Goal: Task Accomplishment & Management: Complete application form

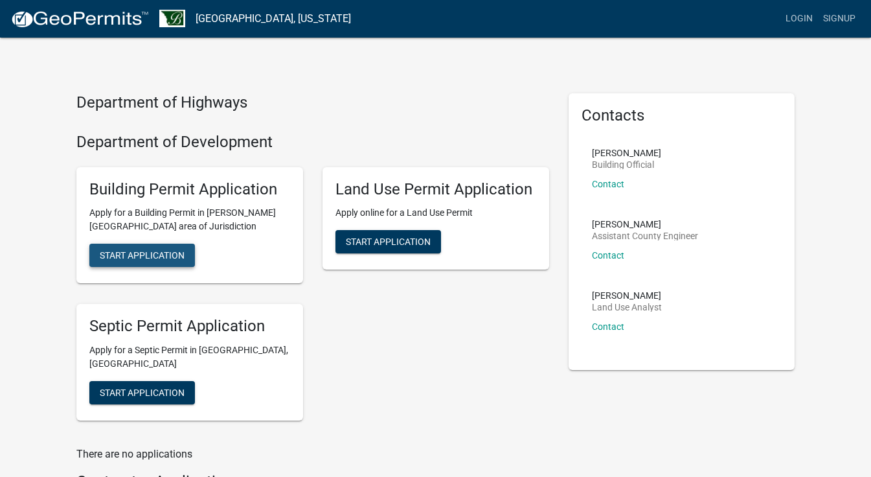
click at [168, 257] on span "Start Application" at bounding box center [142, 255] width 85 height 10
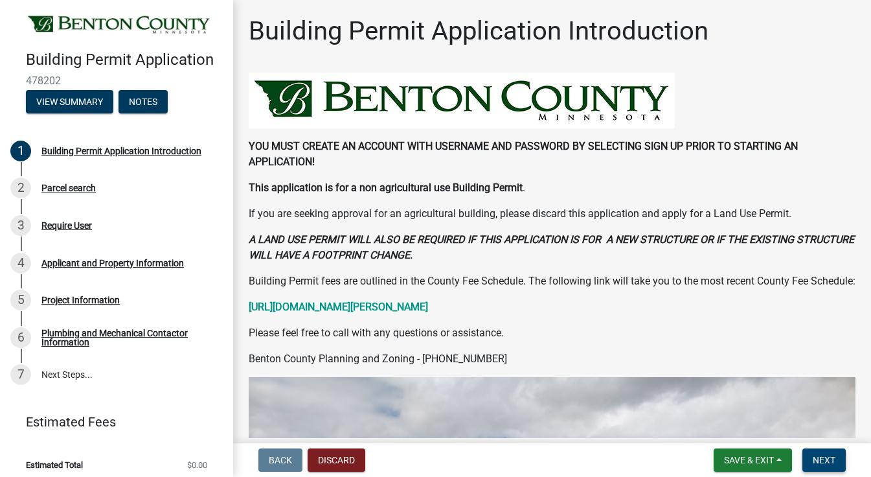
click at [818, 459] on span "Next" at bounding box center [824, 460] width 23 height 10
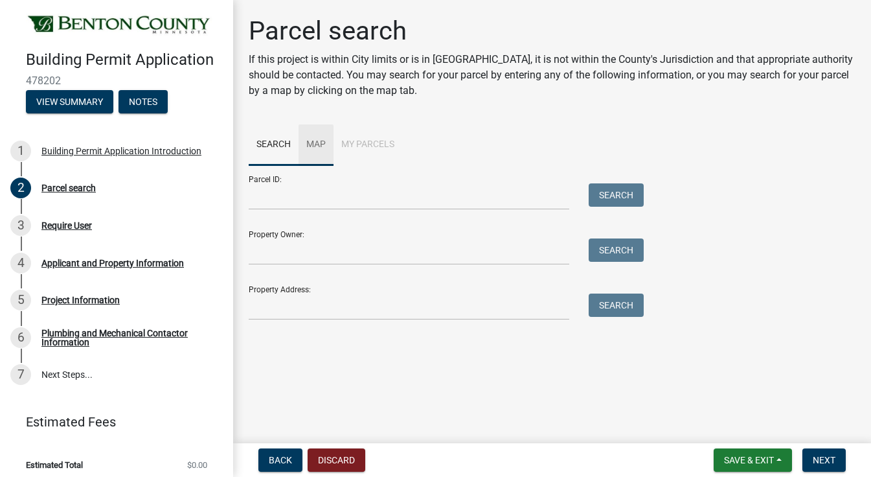
click at [317, 139] on link "Map" at bounding box center [316, 144] width 35 height 41
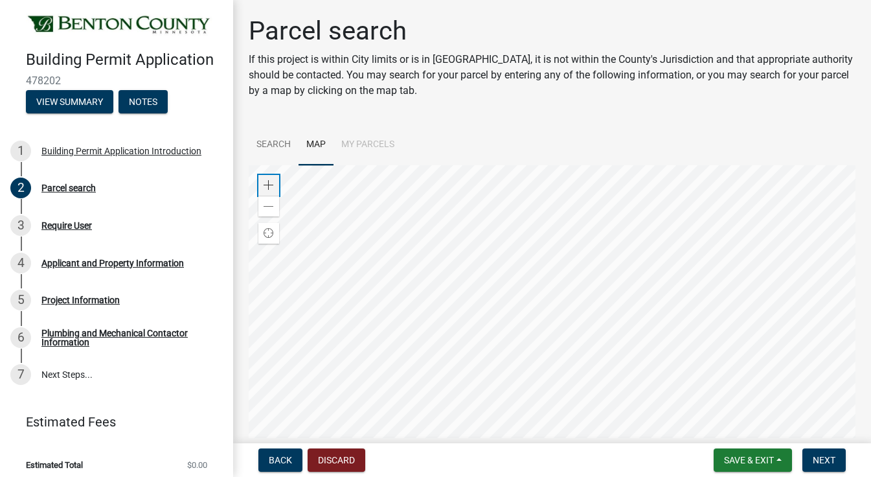
click at [264, 180] on span at bounding box center [269, 185] width 10 height 10
click at [558, 334] on div at bounding box center [552, 327] width 607 height 324
click at [271, 181] on span at bounding box center [269, 185] width 10 height 10
click at [433, 291] on div at bounding box center [552, 327] width 607 height 324
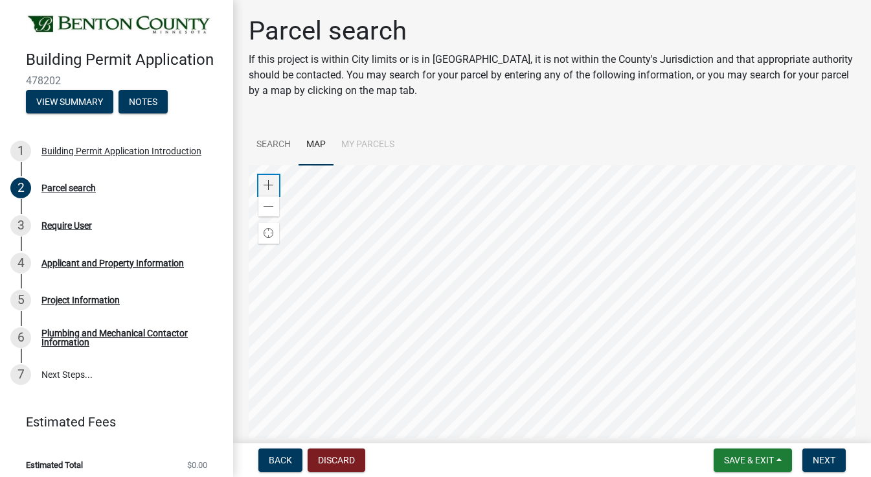
click at [271, 182] on span at bounding box center [269, 185] width 10 height 10
click at [270, 184] on span at bounding box center [269, 185] width 10 height 10
click at [590, 346] on div at bounding box center [552, 327] width 607 height 324
click at [402, 380] on div at bounding box center [552, 327] width 607 height 324
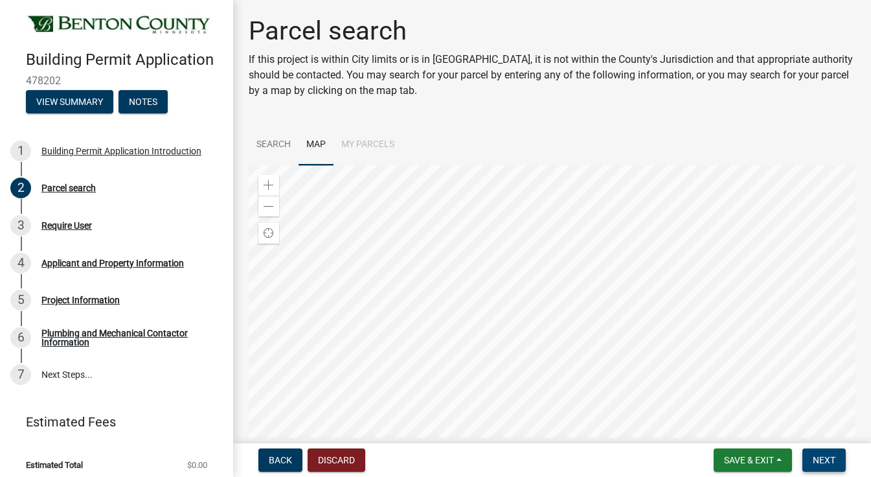
click at [813, 462] on span "Next" at bounding box center [824, 460] width 23 height 10
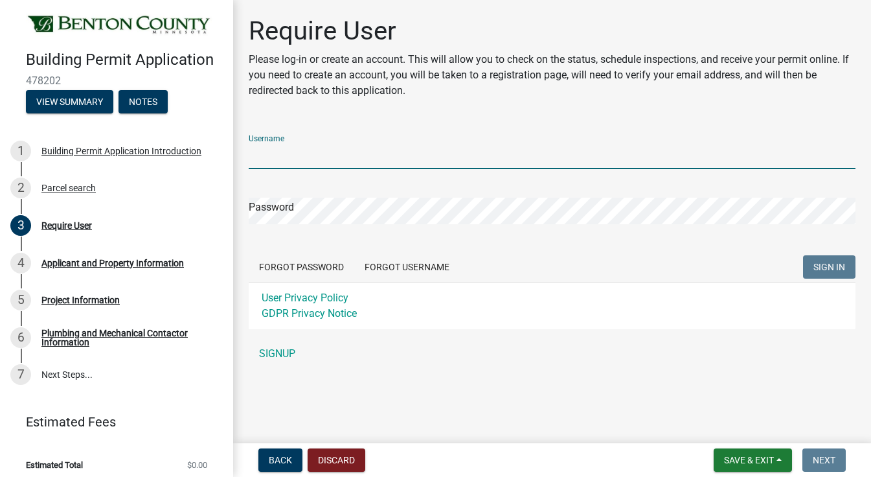
click at [317, 164] on input "Username" at bounding box center [552, 156] width 607 height 27
type input "jakevchapp"
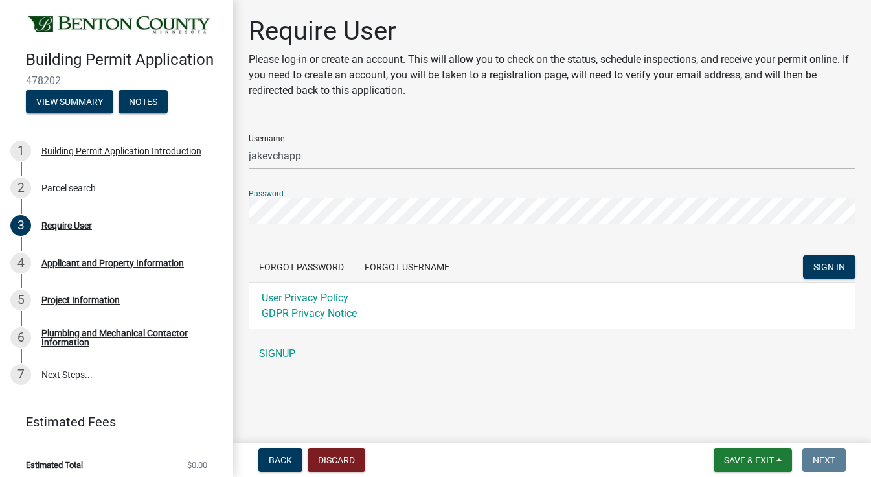
click at [803, 255] on button "SIGN IN" at bounding box center [829, 266] width 52 height 23
click at [277, 352] on link "SIGNUP" at bounding box center [552, 354] width 607 height 26
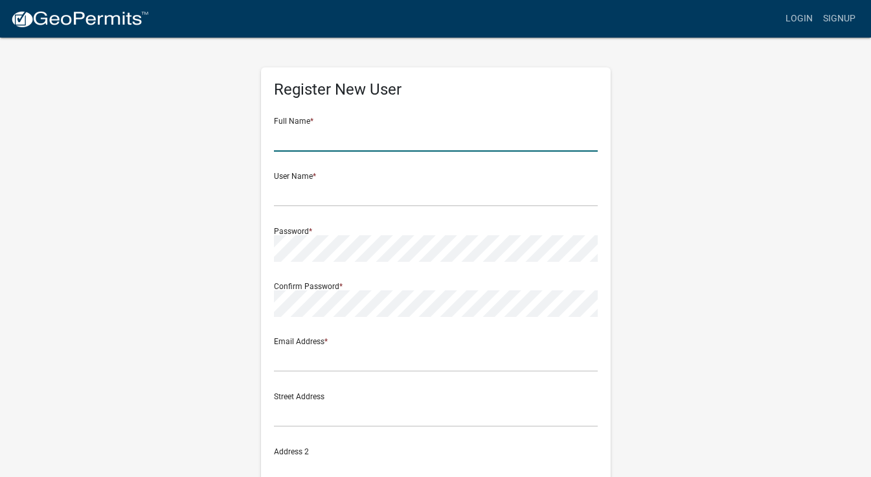
click at [321, 141] on input "text" at bounding box center [436, 138] width 324 height 27
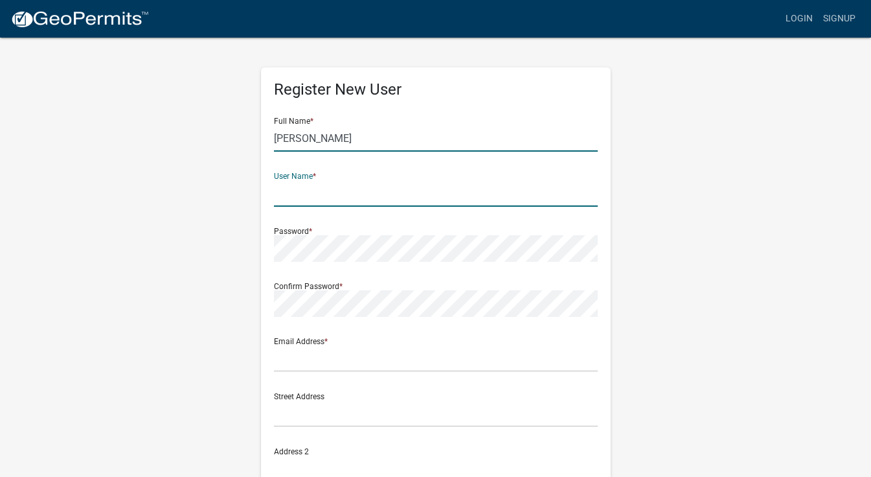
click at [352, 134] on input "[PERSON_NAME]" at bounding box center [436, 138] width 324 height 27
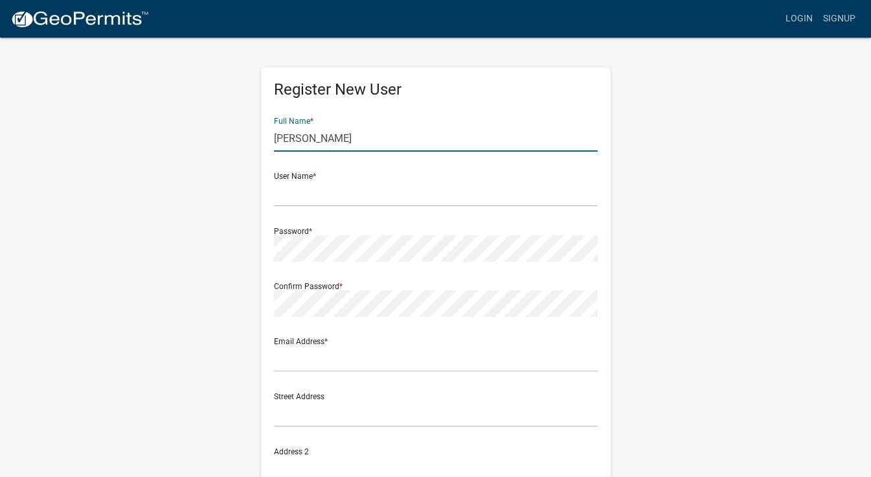
type input "[PERSON_NAME]"
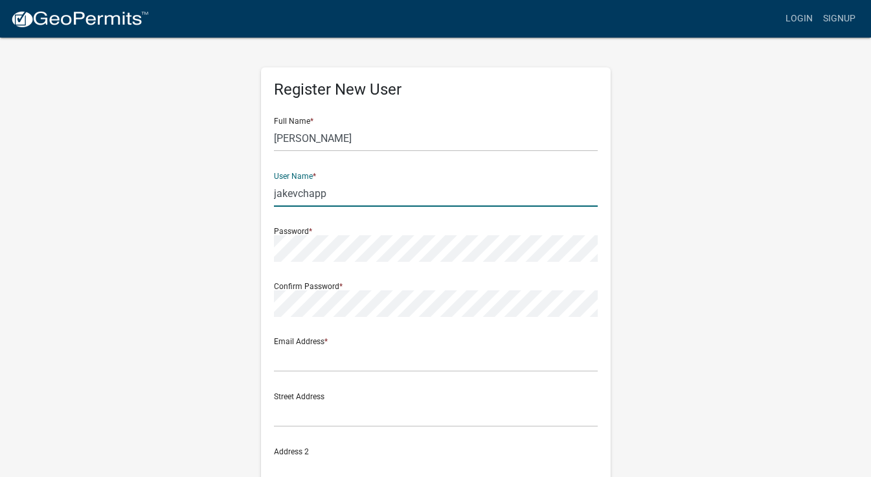
type input "jakevchapp"
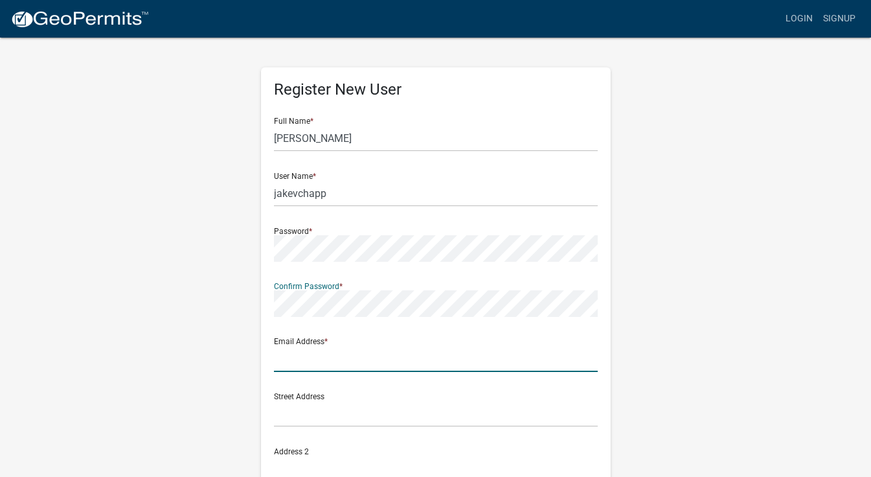
click at [328, 360] on input "text" at bounding box center [436, 358] width 324 height 27
type input "[EMAIL_ADDRESS][DOMAIN_NAME]"
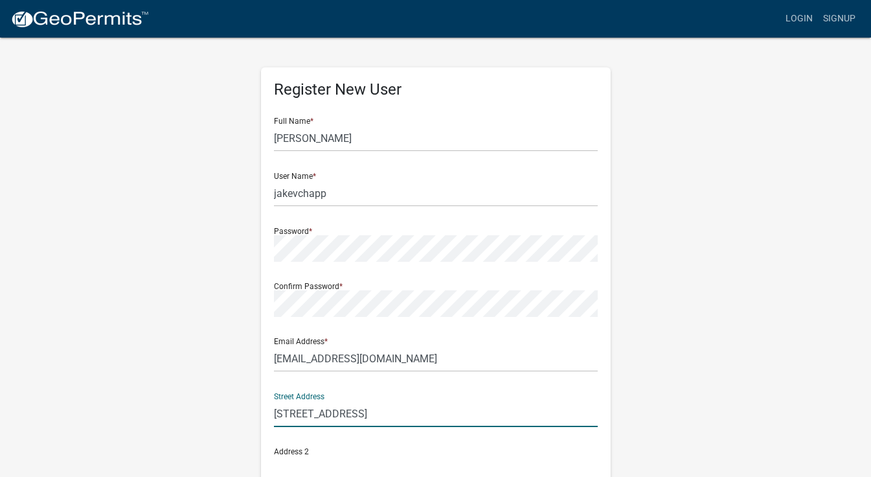
type input "[STREET_ADDRESS]"
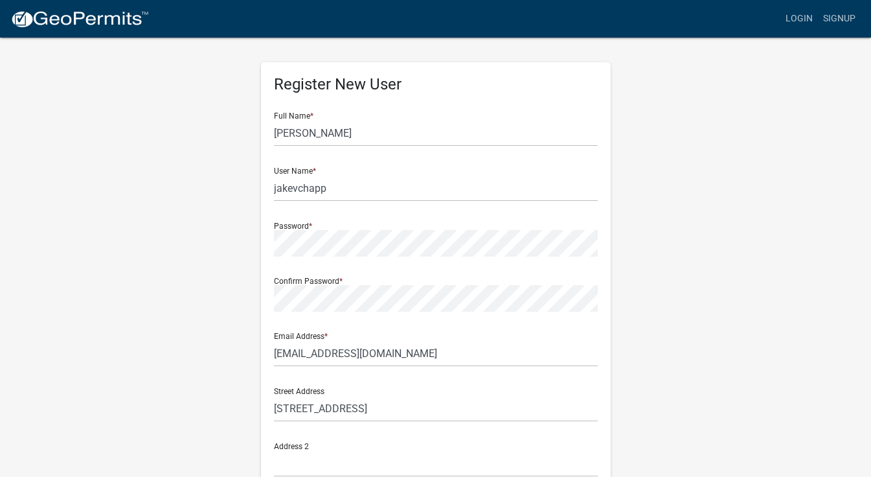
scroll to position [253, 0]
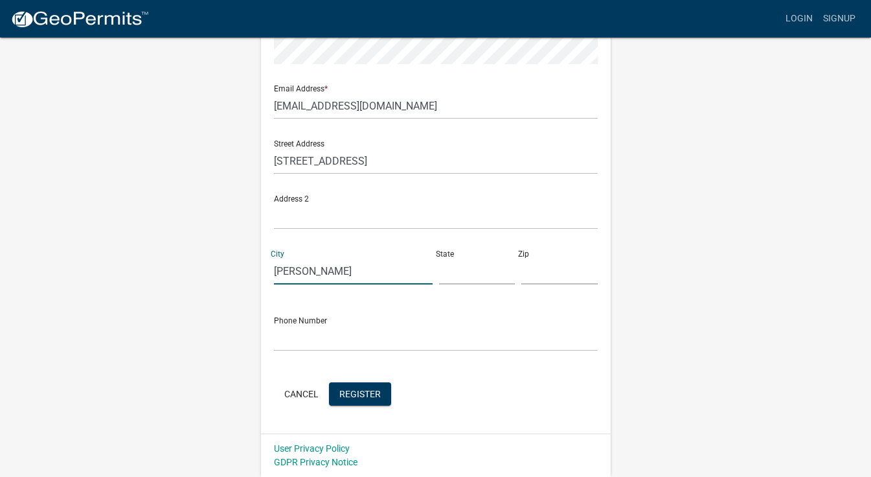
type input "[PERSON_NAME]"
type input "MN"
type input "56329"
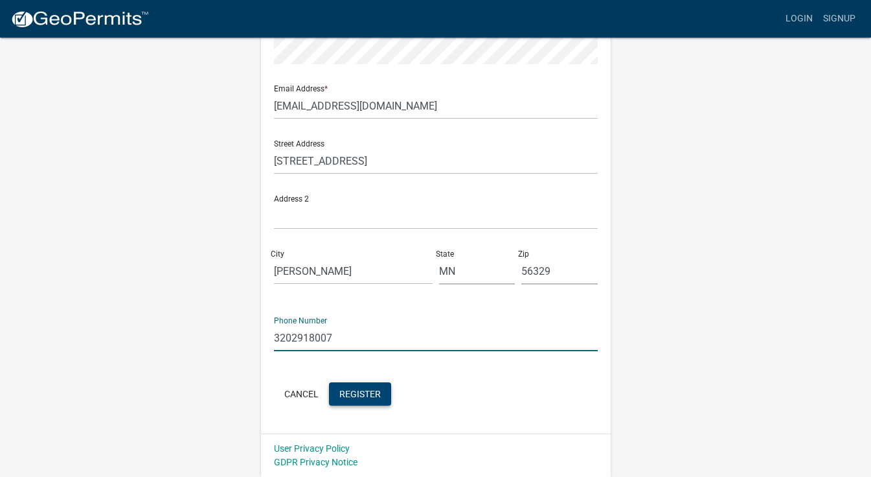
type input "3202918007"
click at [366, 391] on span "Register" at bounding box center [359, 393] width 41 height 10
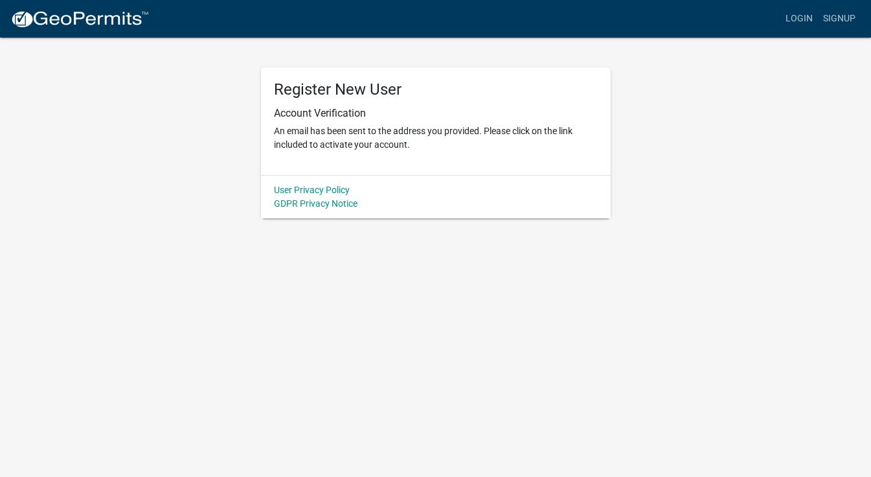
scroll to position [0, 0]
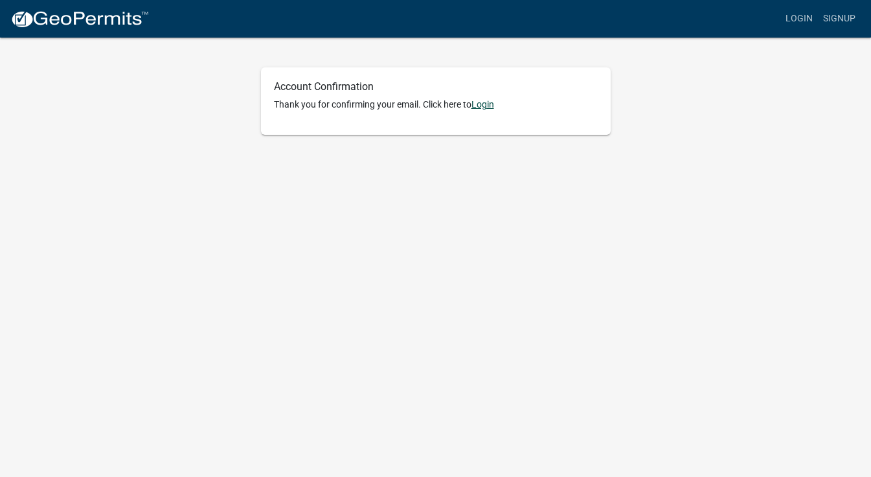
click at [489, 106] on link "Login" at bounding box center [483, 104] width 23 height 10
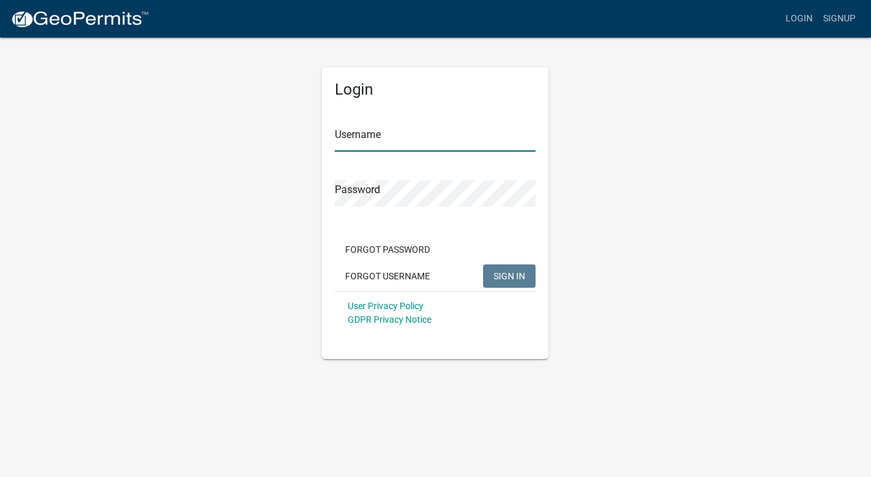
type input "jakevchapp"
click at [511, 277] on span "SIGN IN" at bounding box center [510, 275] width 32 height 10
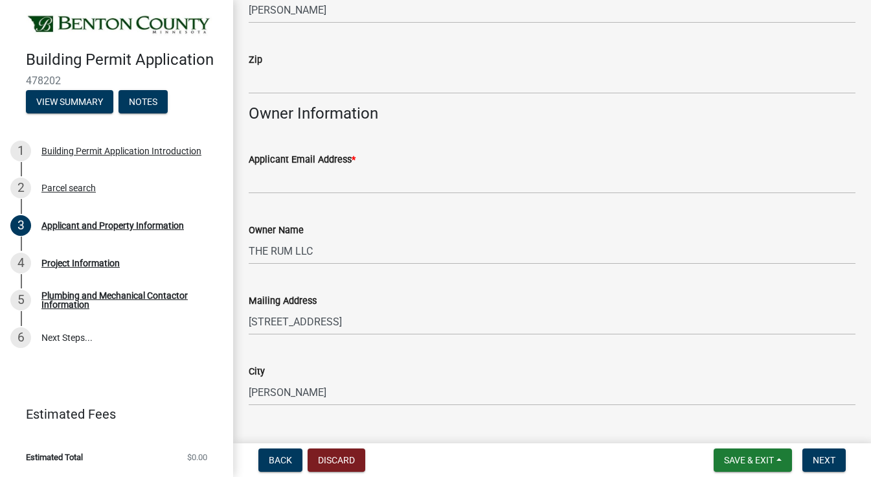
scroll to position [281, 0]
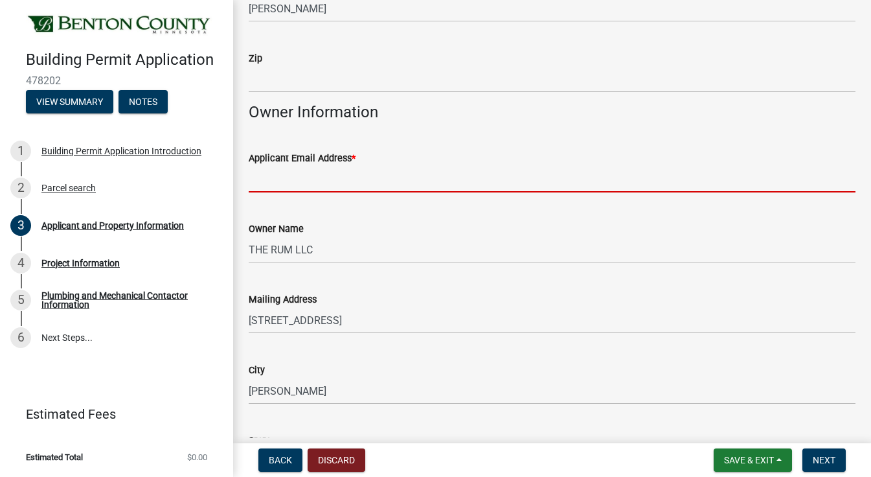
click at [323, 180] on input "Applicant Email Address *" at bounding box center [552, 179] width 607 height 27
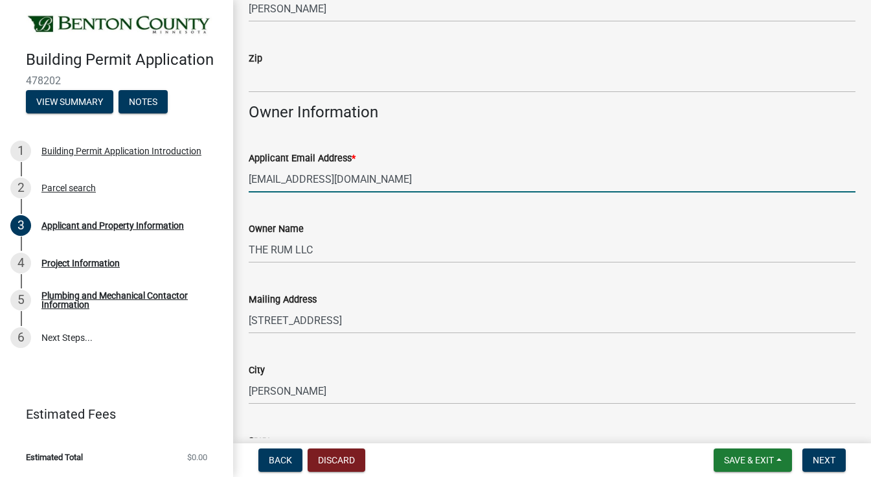
type input "[EMAIL_ADDRESS][DOMAIN_NAME]"
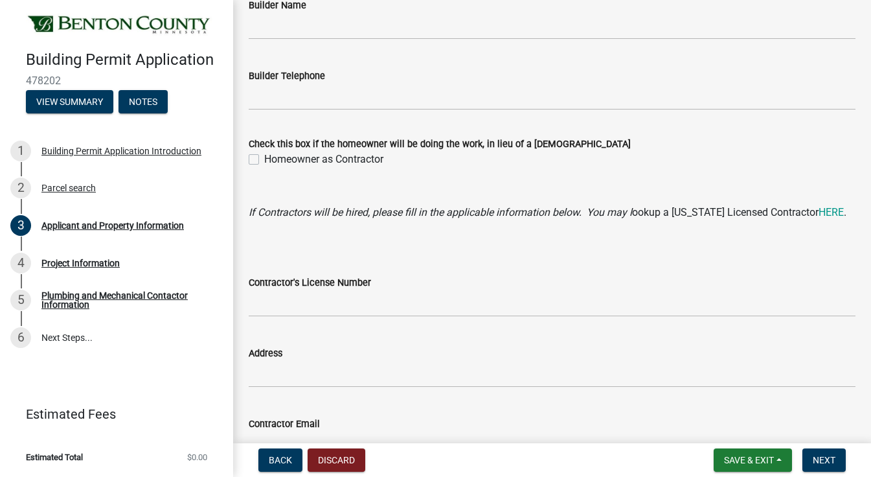
scroll to position [1197, 0]
click at [247, 161] on div "Check this box if the homeowner will be doing the work, in lieu of a contractor…" at bounding box center [552, 145] width 626 height 47
click at [264, 161] on label "Homeowner as Contractor" at bounding box center [323, 161] width 119 height 16
click at [264, 161] on input "Homeowner as Contractor" at bounding box center [268, 157] width 8 height 8
checkbox input "true"
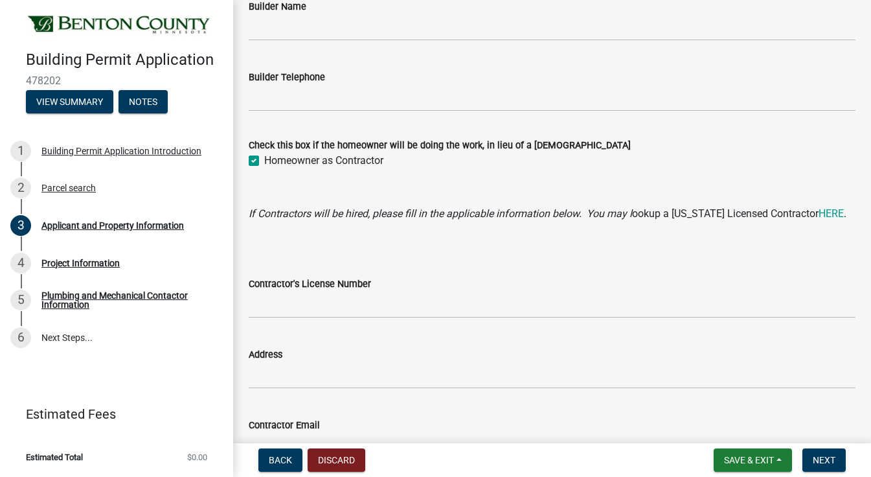
scroll to position [1279, 0]
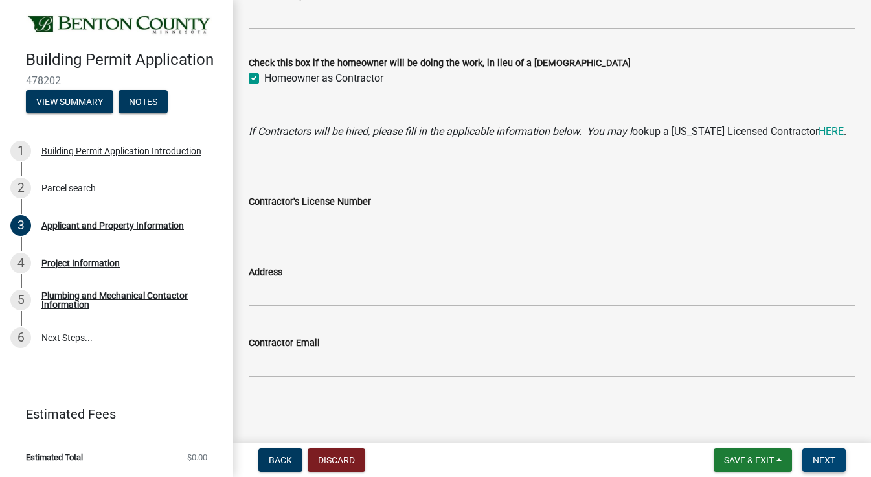
click at [831, 455] on span "Next" at bounding box center [824, 460] width 23 height 10
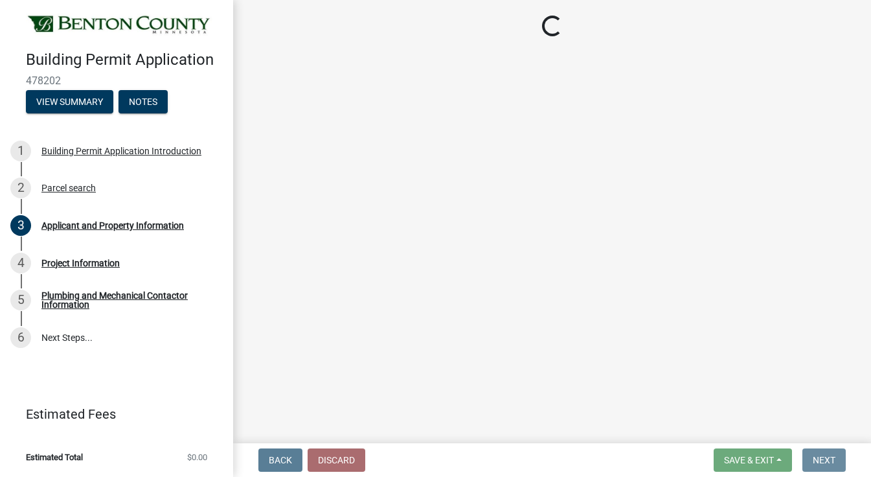
scroll to position [0, 0]
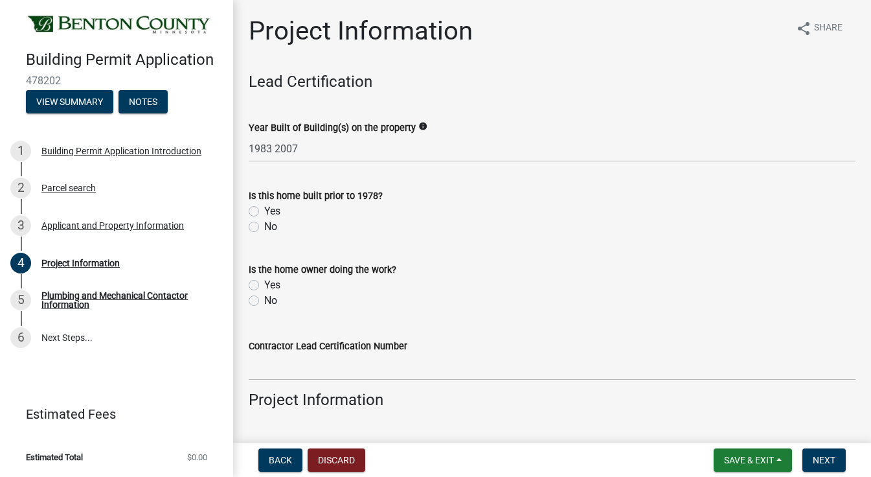
click at [264, 222] on label "No" at bounding box center [270, 227] width 13 height 16
click at [264, 222] on input "No" at bounding box center [268, 223] width 8 height 8
radio input "true"
click at [264, 284] on label "Yes" at bounding box center [272, 285] width 16 height 16
click at [264, 284] on input "Yes" at bounding box center [268, 281] width 8 height 8
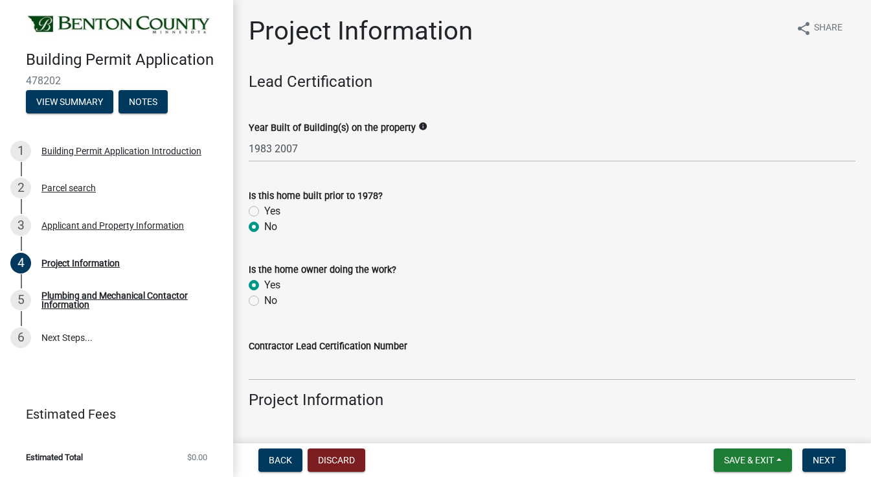
radio input "true"
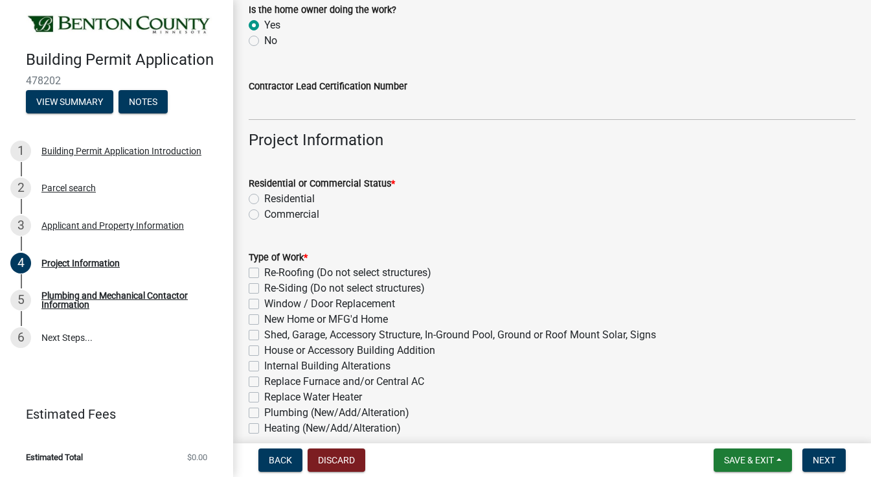
scroll to position [264, 0]
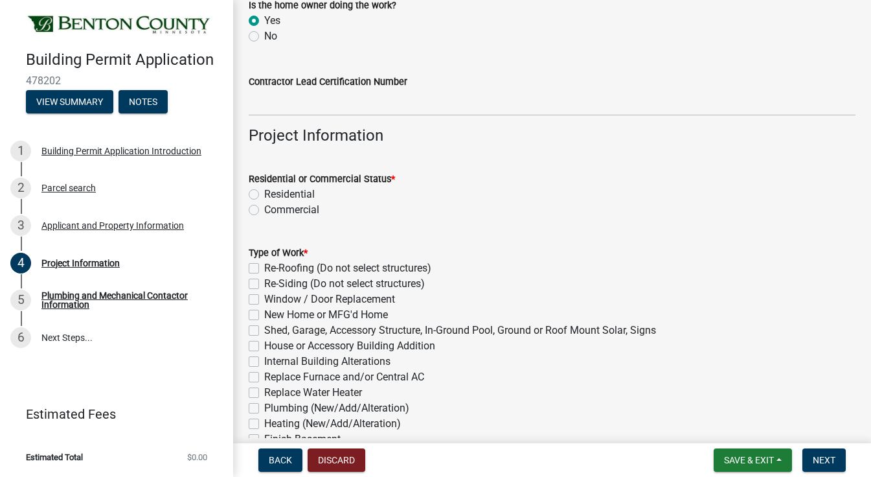
click at [264, 194] on label "Residential" at bounding box center [289, 195] width 51 height 16
click at [264, 194] on input "Residential" at bounding box center [268, 191] width 8 height 8
radio input "true"
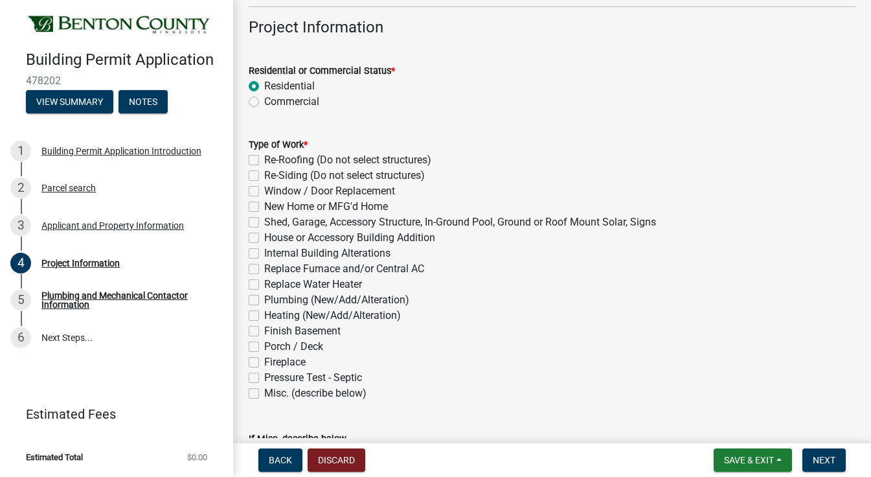
scroll to position [387, 0]
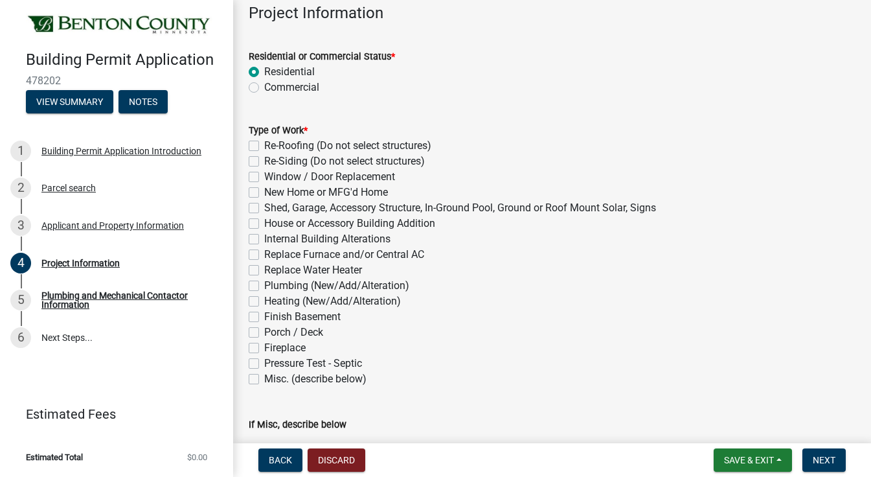
click at [264, 144] on label "Re-Roofing (Do not select structures)" at bounding box center [347, 146] width 167 height 16
click at [264, 144] on input "Re-Roofing (Do not select structures)" at bounding box center [268, 142] width 8 height 8
checkbox input "true"
checkbox input "false"
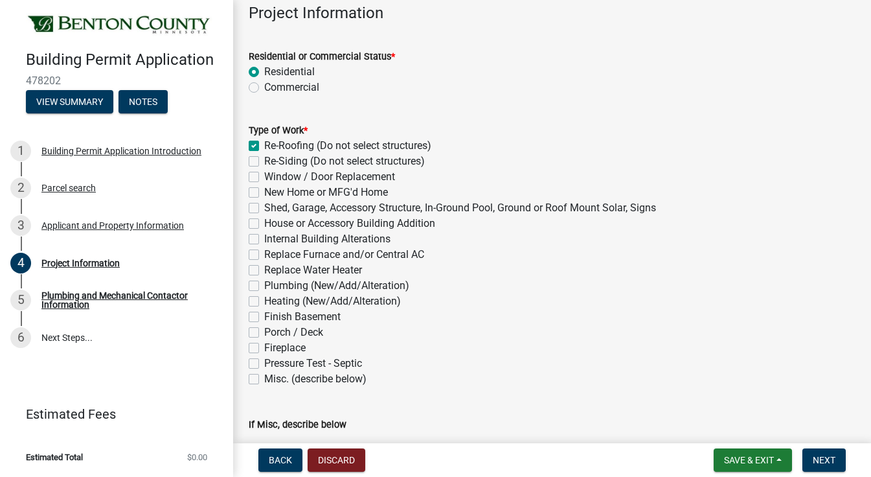
checkbox input "false"
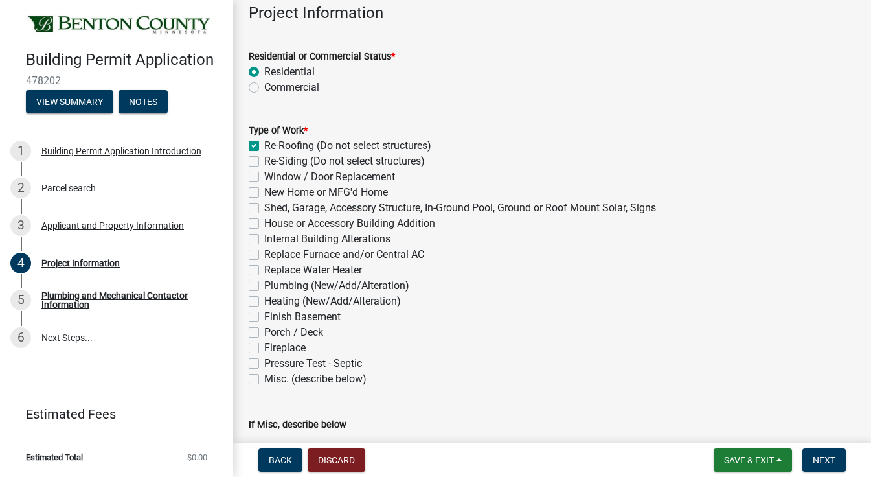
checkbox input "false"
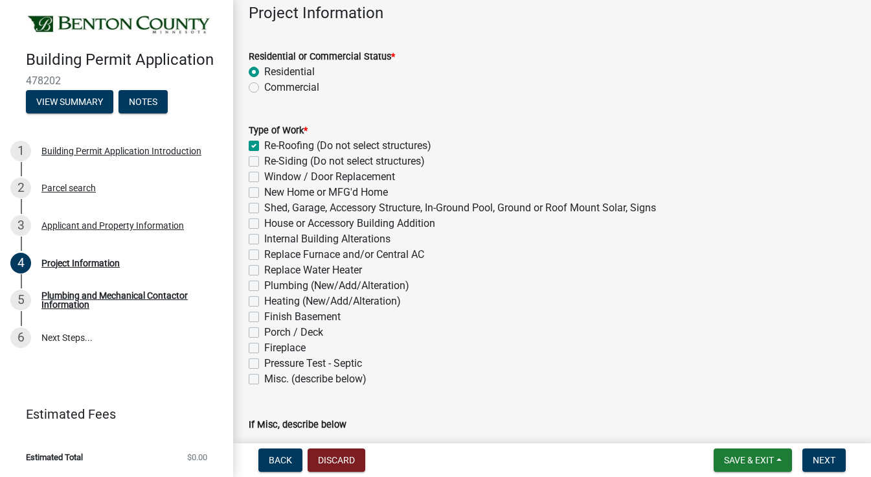
checkbox input "false"
click at [264, 163] on label "Re-Siding (Do not select structures)" at bounding box center [344, 162] width 161 height 16
click at [264, 162] on input "Re-Siding (Do not select structures)" at bounding box center [268, 158] width 8 height 8
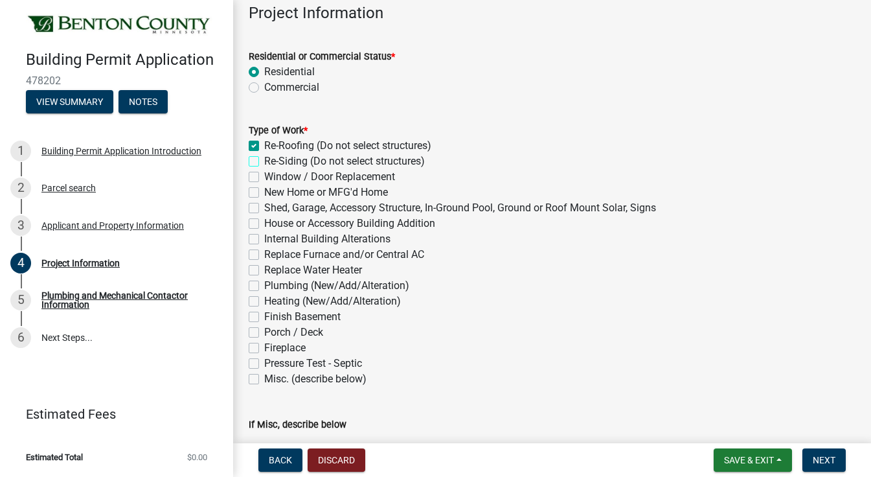
checkbox input "true"
checkbox input "false"
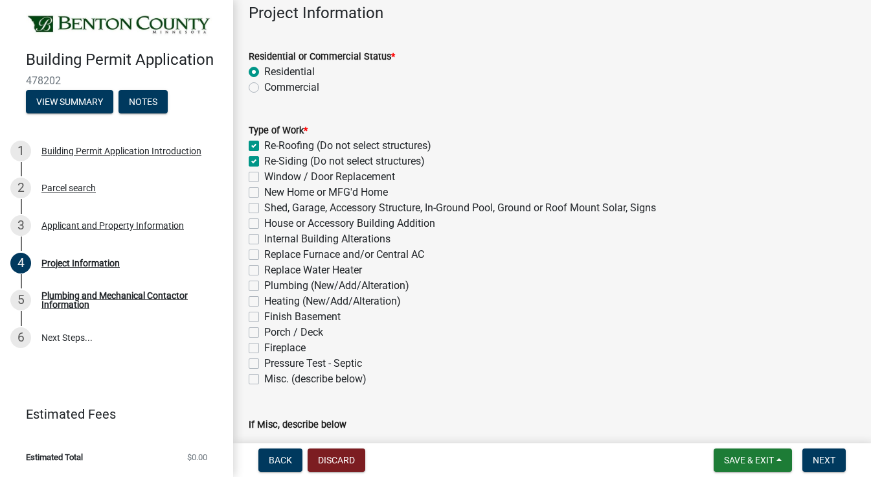
checkbox input "false"
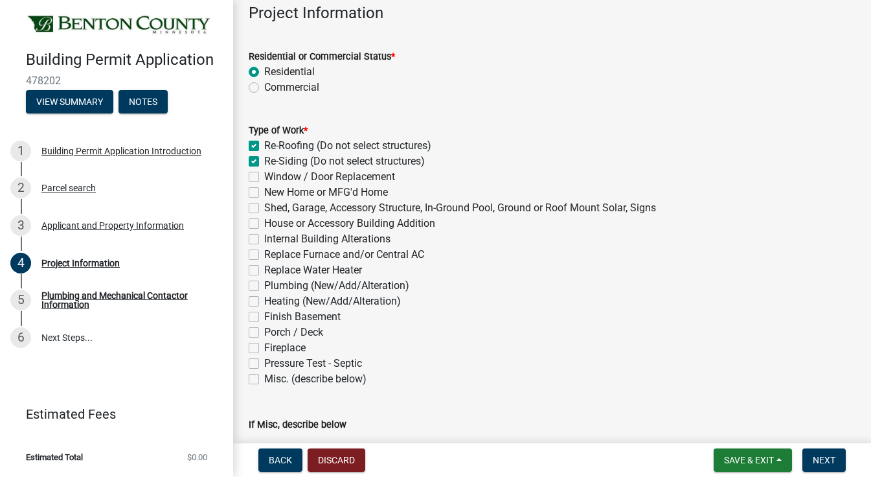
checkbox input "false"
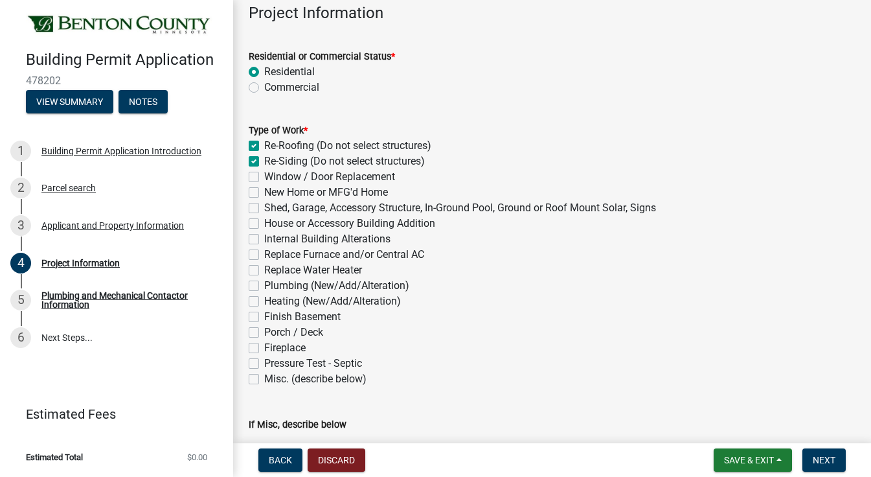
checkbox input "false"
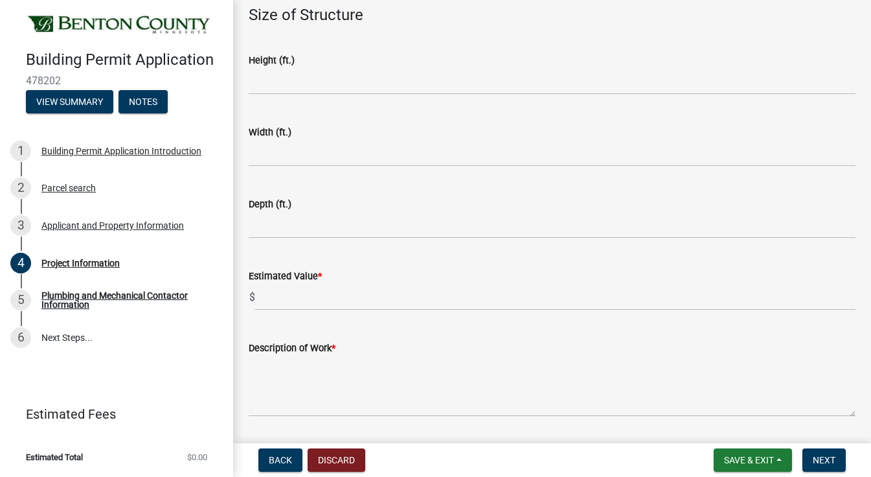
scroll to position [856, 0]
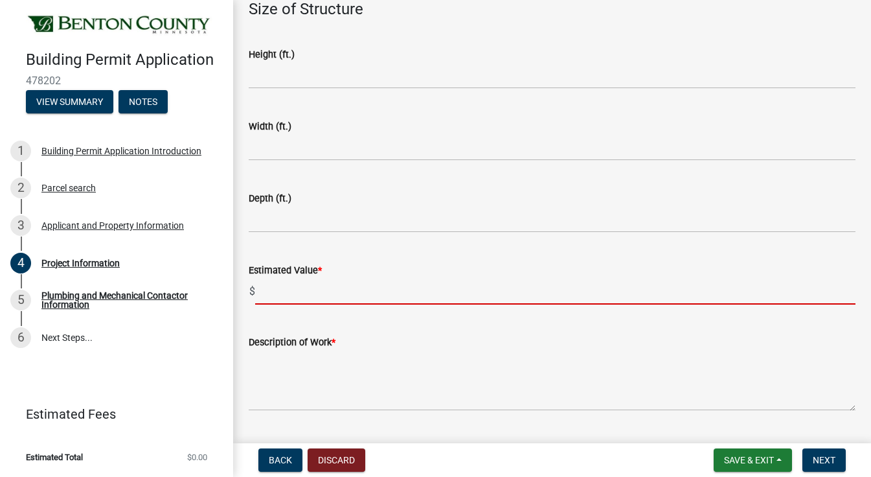
click at [317, 303] on input "text" at bounding box center [555, 291] width 601 height 27
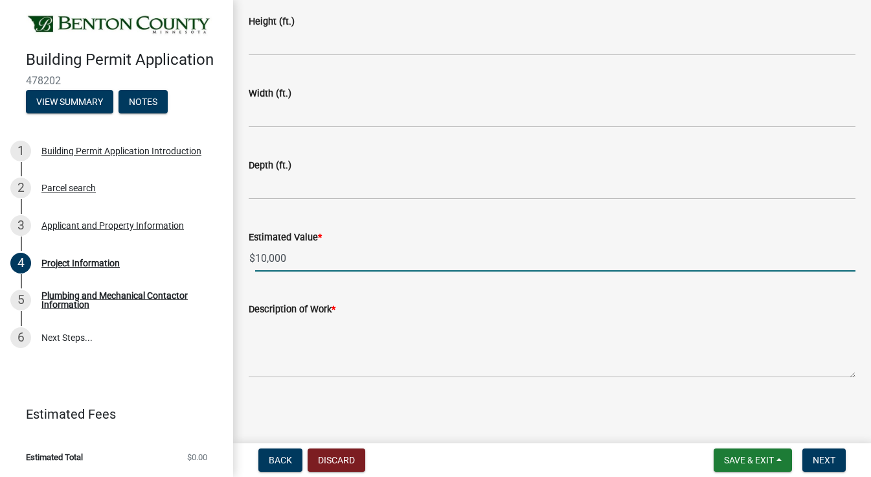
scroll to position [890, 0]
type input "10000"
click at [316, 362] on textarea "Description of Work *" at bounding box center [552, 346] width 607 height 61
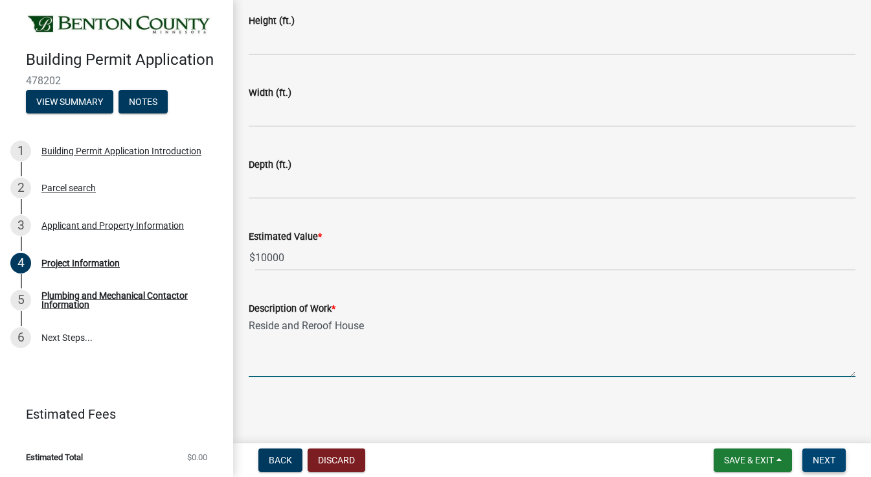
type textarea "Reside and Reroof House"
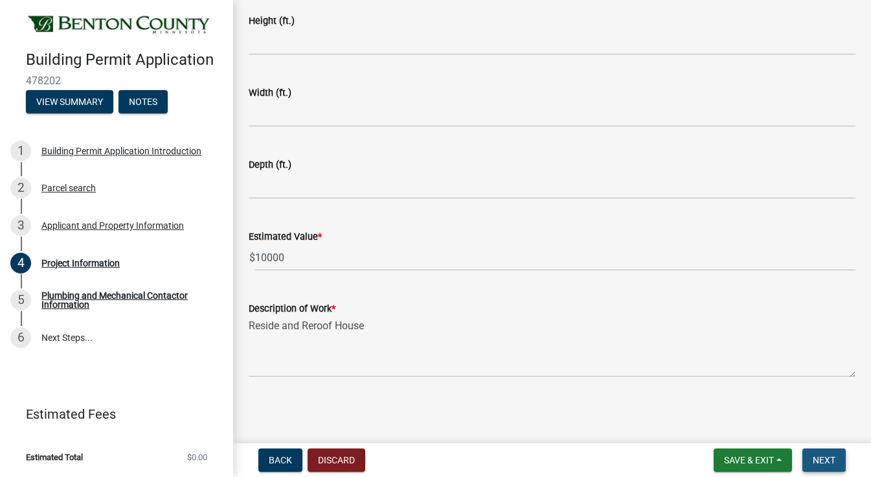
click at [827, 459] on span "Next" at bounding box center [824, 460] width 23 height 10
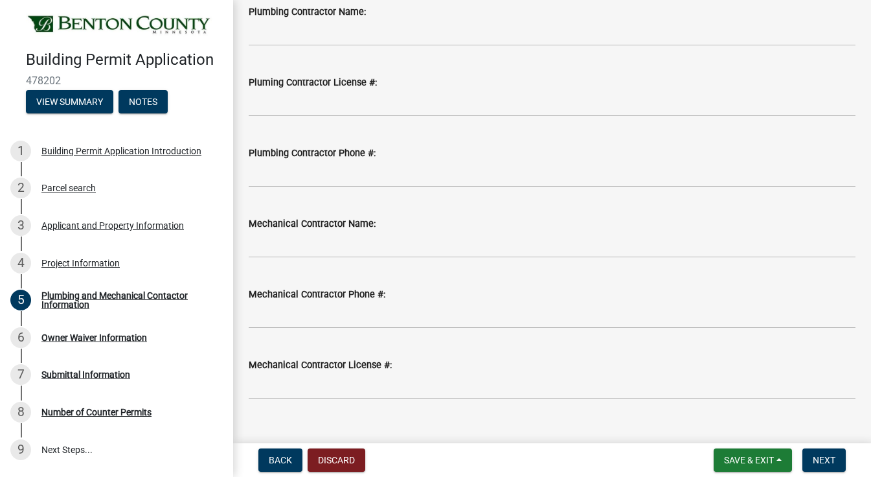
scroll to position [166, 0]
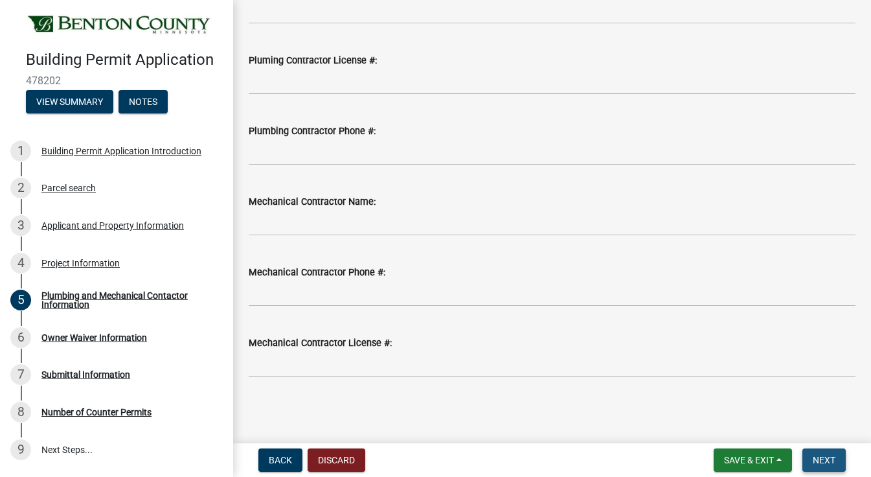
click at [816, 455] on span "Next" at bounding box center [824, 460] width 23 height 10
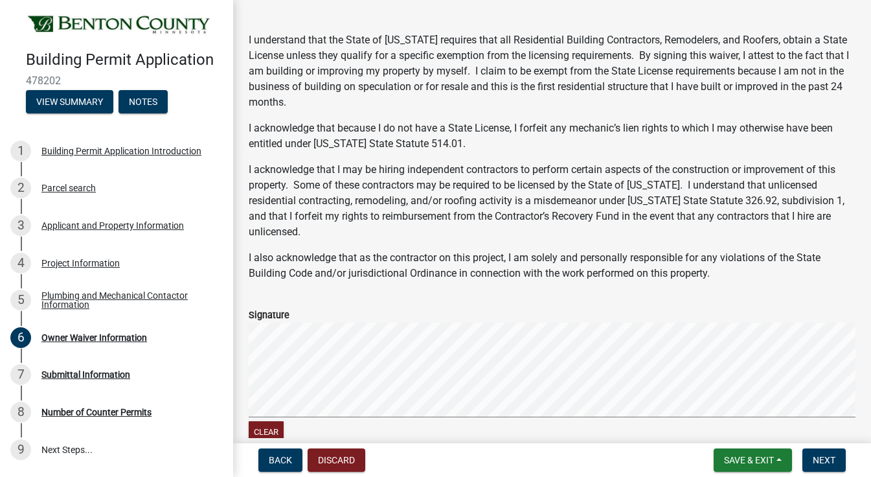
scroll to position [325, 0]
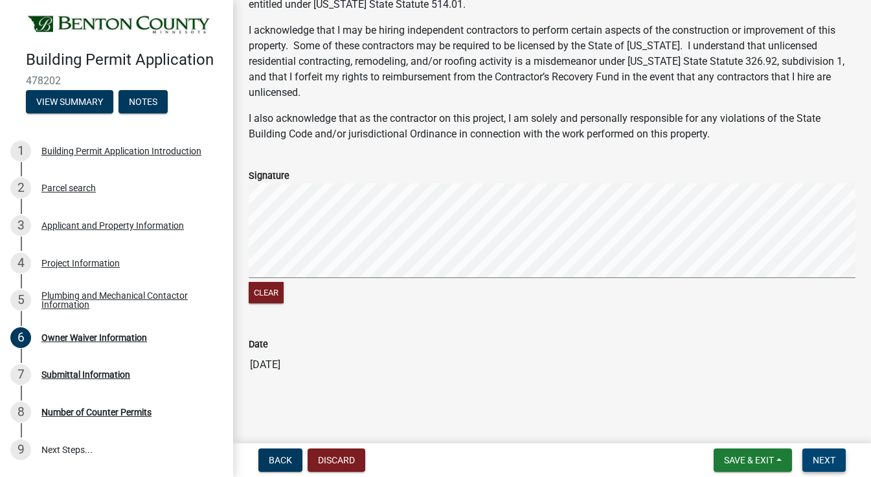
click at [836, 452] on button "Next" at bounding box center [824, 459] width 43 height 23
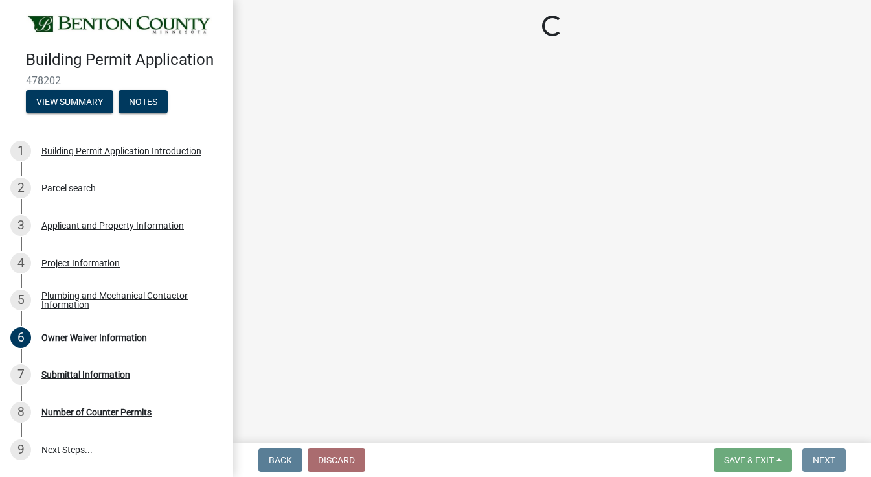
scroll to position [0, 0]
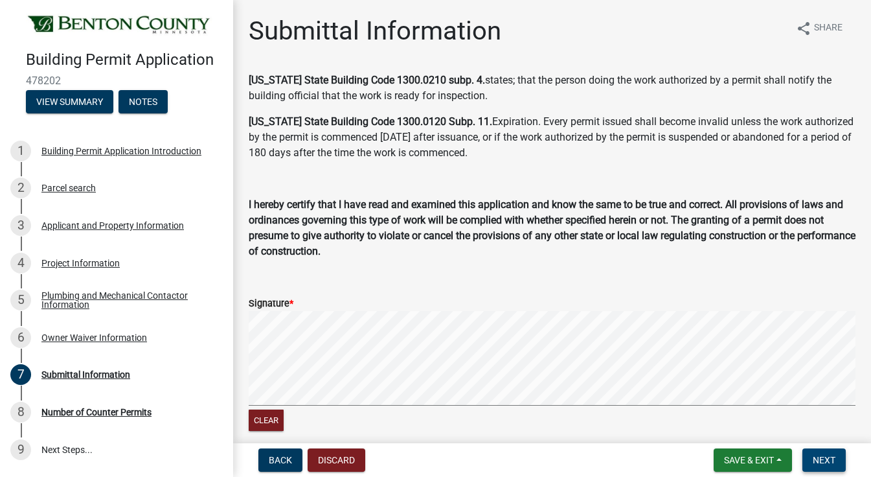
click at [818, 456] on span "Next" at bounding box center [824, 460] width 23 height 10
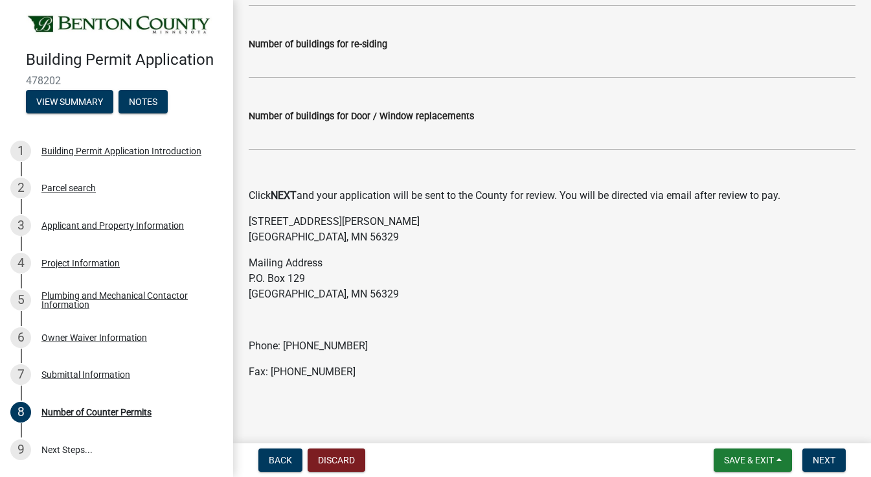
scroll to position [335, 0]
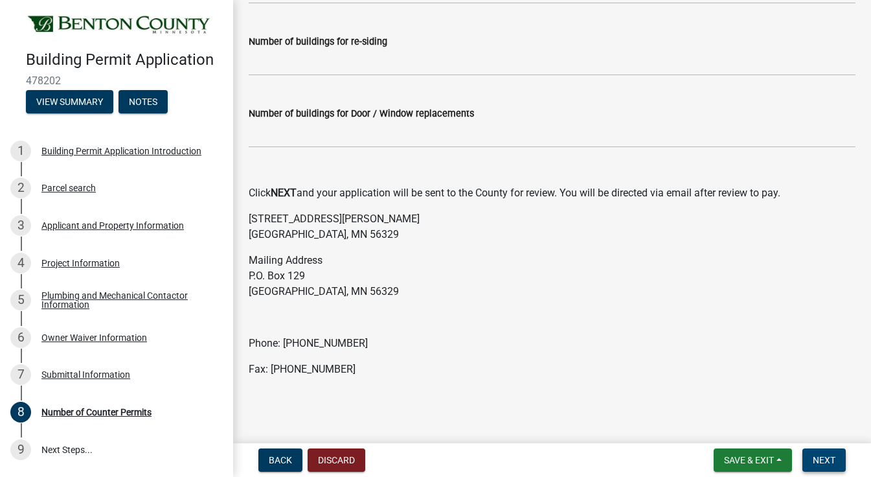
click at [820, 457] on span "Next" at bounding box center [824, 460] width 23 height 10
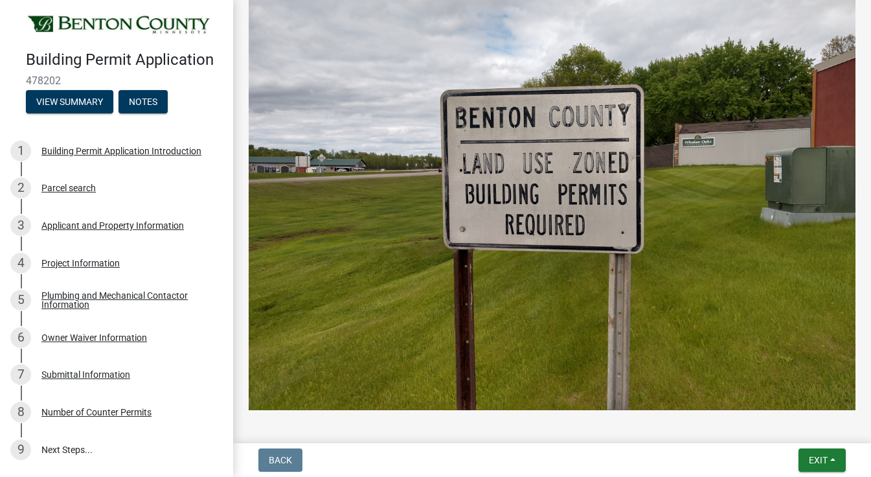
scroll to position [650, 0]
